Goal: Use online tool/utility: Utilize a website feature to perform a specific function

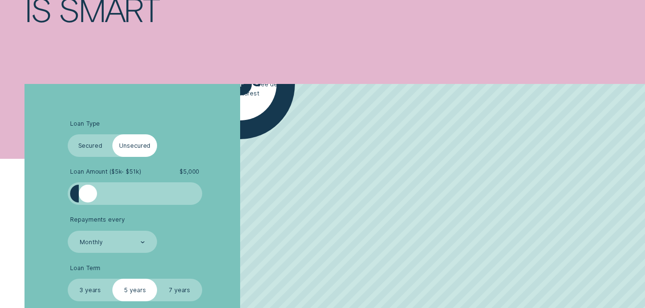
scroll to position [192, 0]
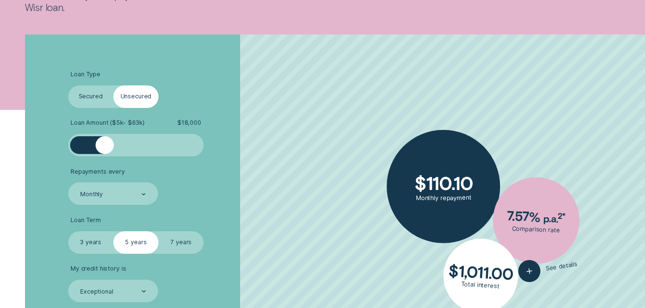
click at [104, 140] on div at bounding box center [135, 145] width 113 height 18
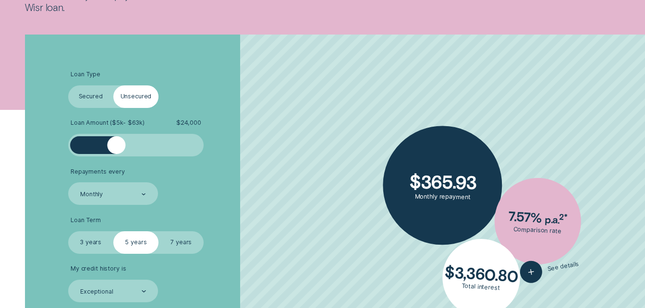
click at [116, 146] on div at bounding box center [135, 145] width 113 height 18
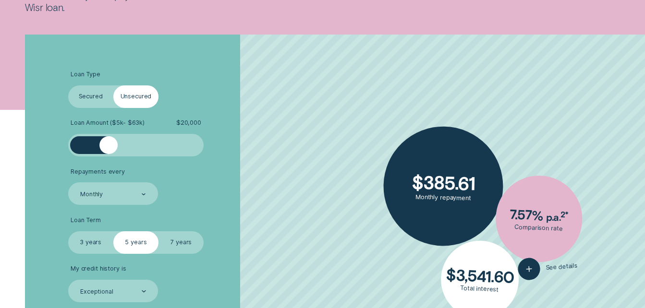
drag, startPoint x: 116, startPoint y: 146, endPoint x: 109, endPoint y: 149, distance: 7.8
click at [109, 149] on div at bounding box center [108, 145] width 18 height 18
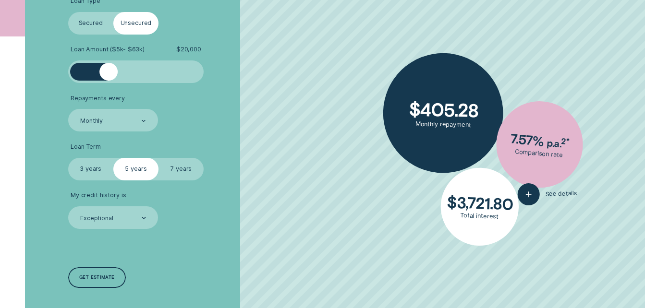
scroll to position [288, 0]
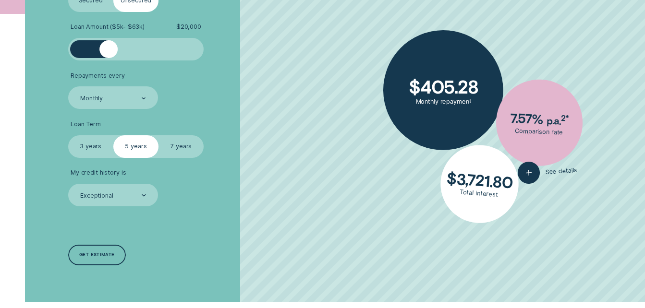
click at [183, 144] on label "7 years" at bounding box center [181, 146] width 45 height 23
click at [159, 135] on input "7 years" at bounding box center [159, 135] width 0 height 0
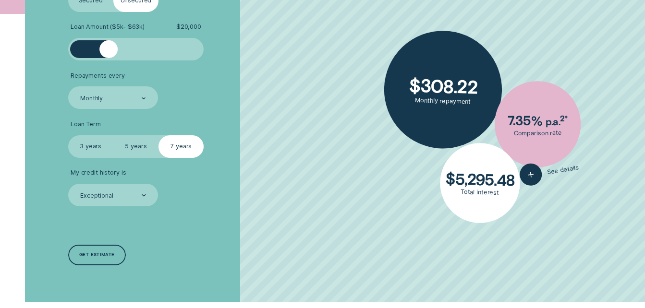
click at [136, 145] on label "5 years" at bounding box center [135, 146] width 45 height 23
click at [113, 135] on input "5 years" at bounding box center [113, 135] width 0 height 0
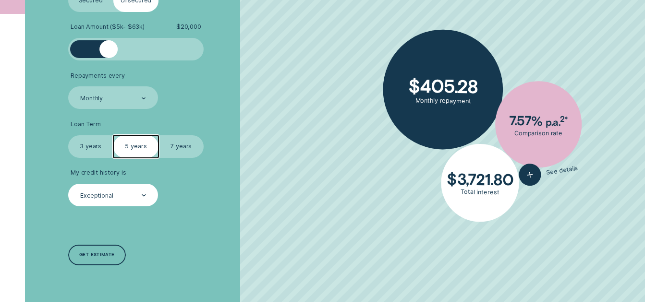
click at [144, 196] on icon at bounding box center [143, 195] width 3 height 1
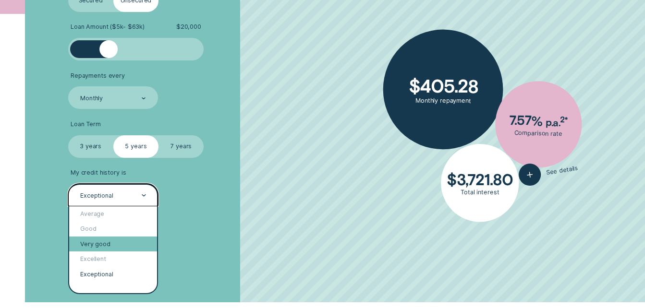
click at [102, 240] on div "Very good" at bounding box center [113, 244] width 88 height 15
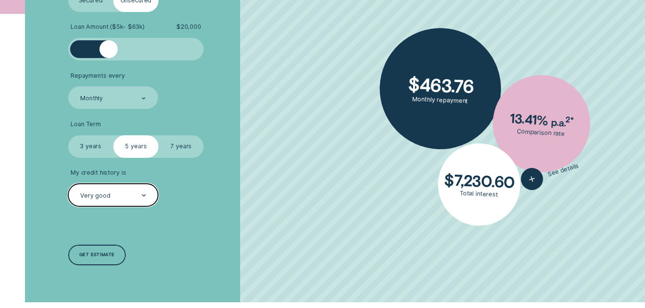
click at [146, 196] on div "Very good" at bounding box center [113, 195] width 90 height 23
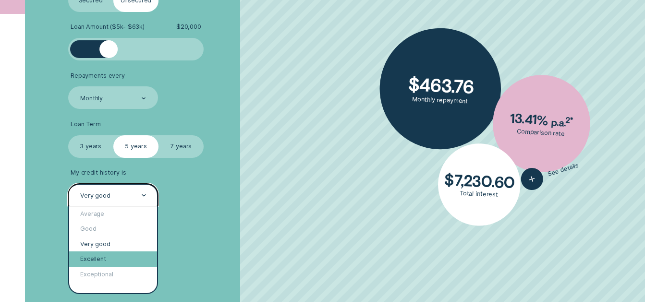
click at [95, 260] on div "Excellent" at bounding box center [113, 259] width 88 height 15
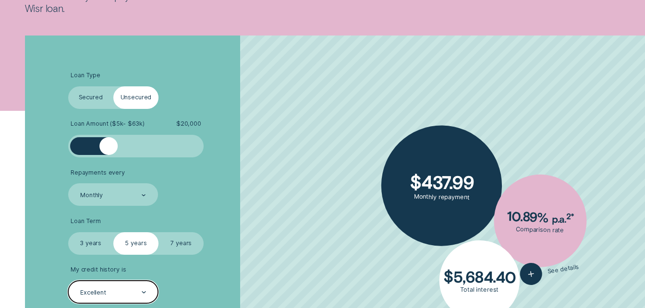
scroll to position [192, 0]
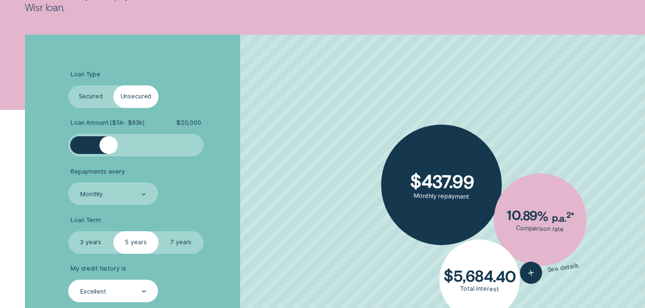
click at [93, 94] on label "Secured" at bounding box center [90, 97] width 45 height 23
click at [68, 86] on input "Secured" at bounding box center [68, 86] width 0 height 0
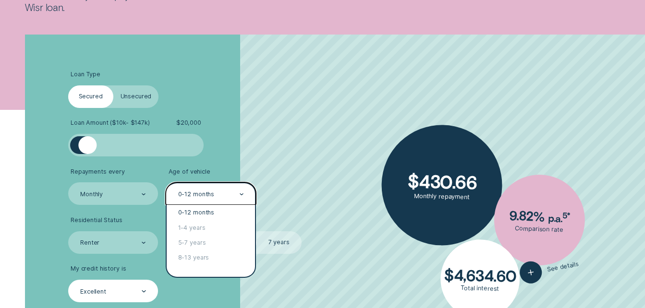
click at [241, 194] on icon at bounding box center [242, 195] width 4 height 2
click at [184, 257] on div "8-13 years" at bounding box center [211, 258] width 88 height 15
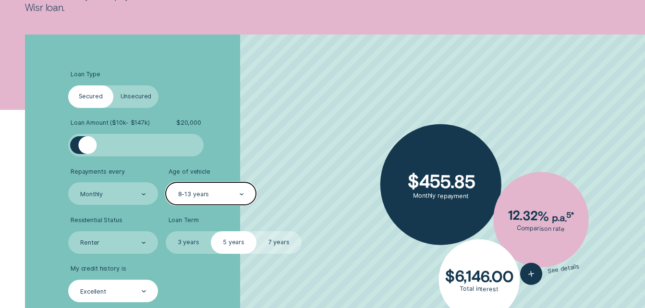
scroll to position [288, 0]
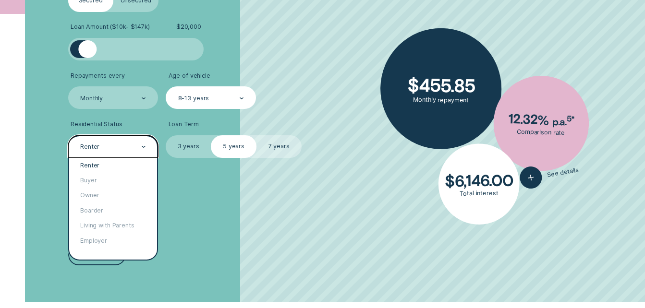
click at [145, 147] on icon at bounding box center [143, 147] width 3 height 1
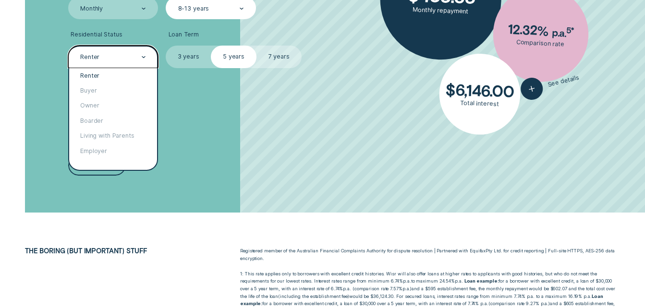
scroll to position [384, 0]
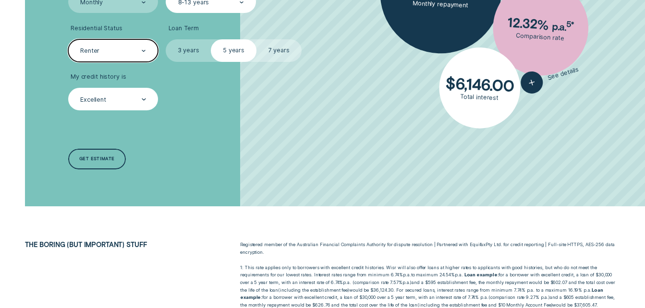
click at [145, 51] on icon at bounding box center [143, 50] width 3 height 1
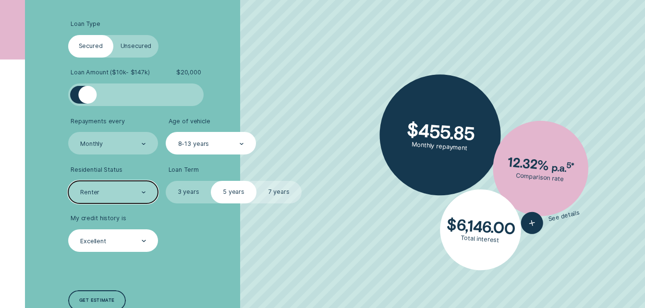
scroll to position [192, 0]
